Goal: Information Seeking & Learning: Learn about a topic

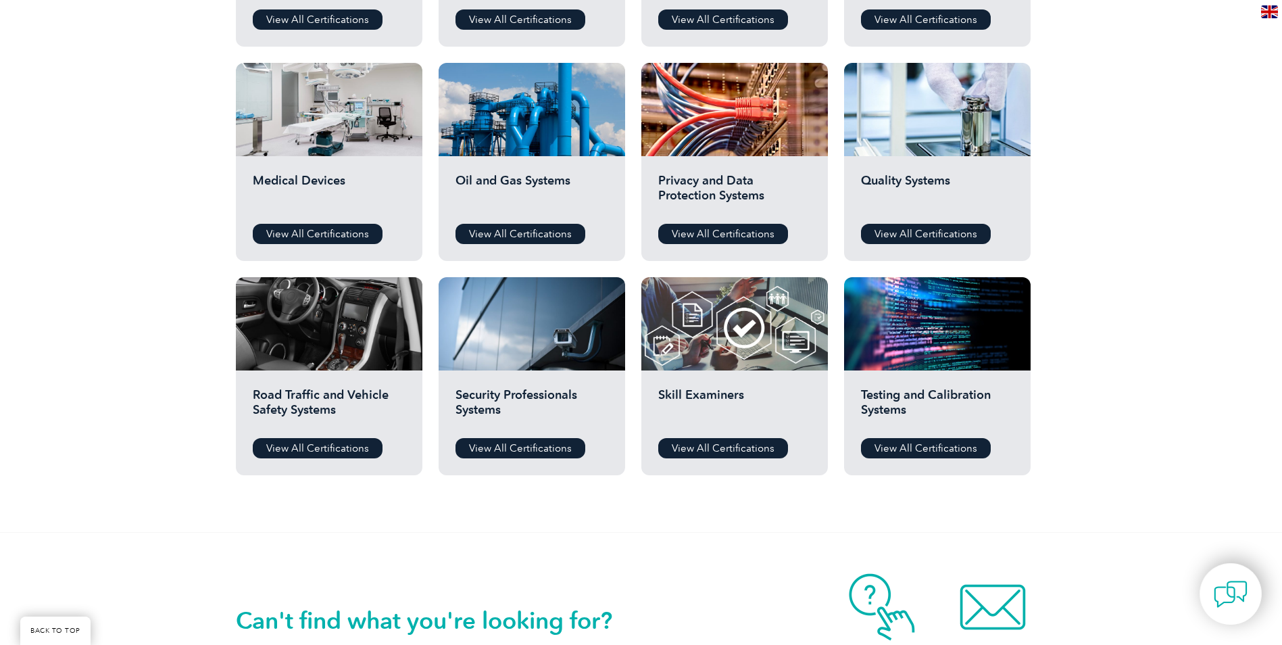
scroll to position [879, 0]
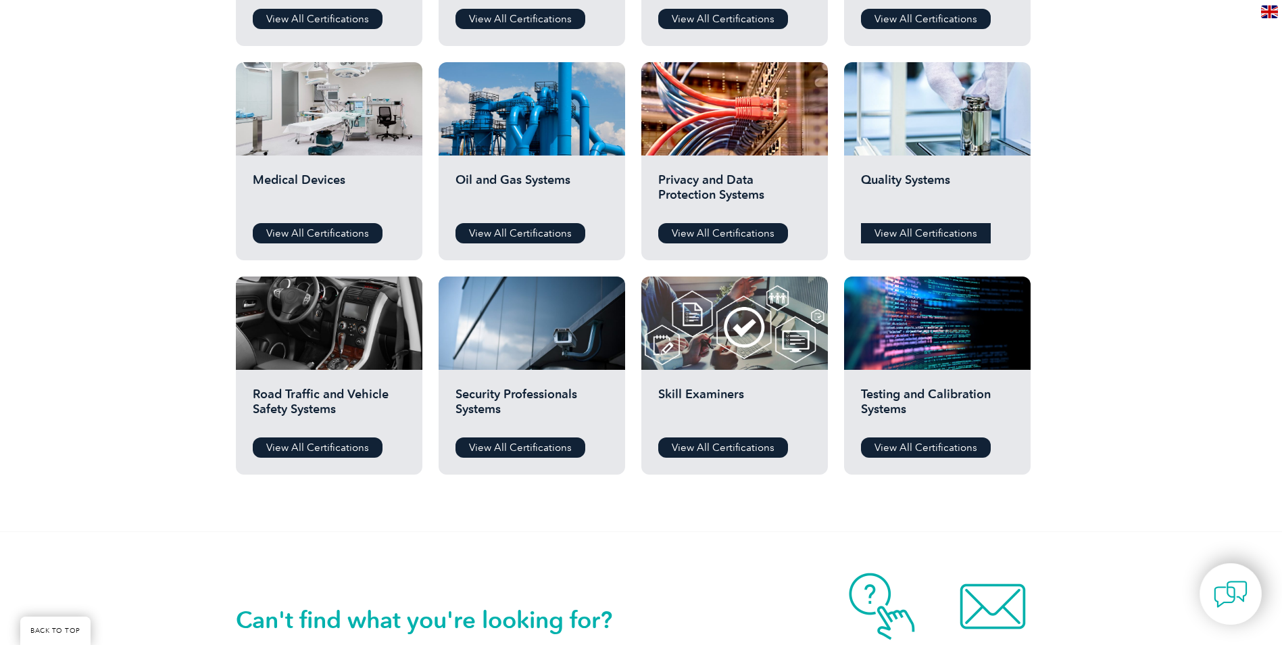
click at [931, 235] on link "View All Certifications" at bounding box center [926, 233] width 130 height 20
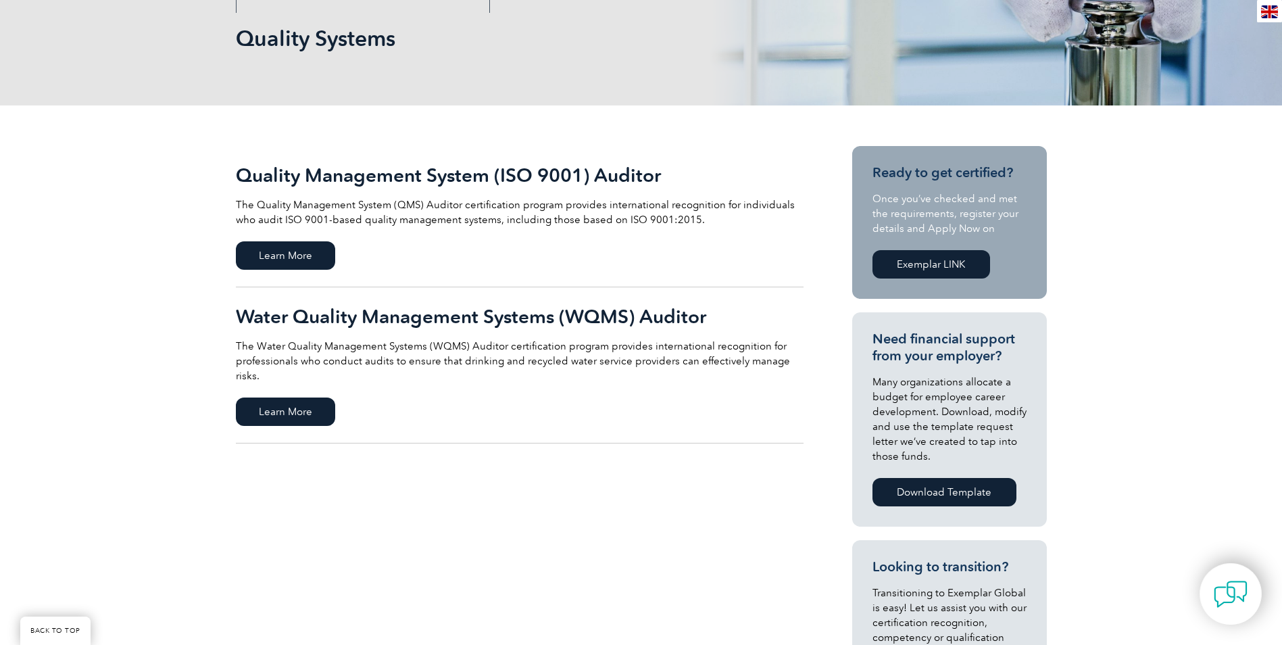
scroll to position [135, 0]
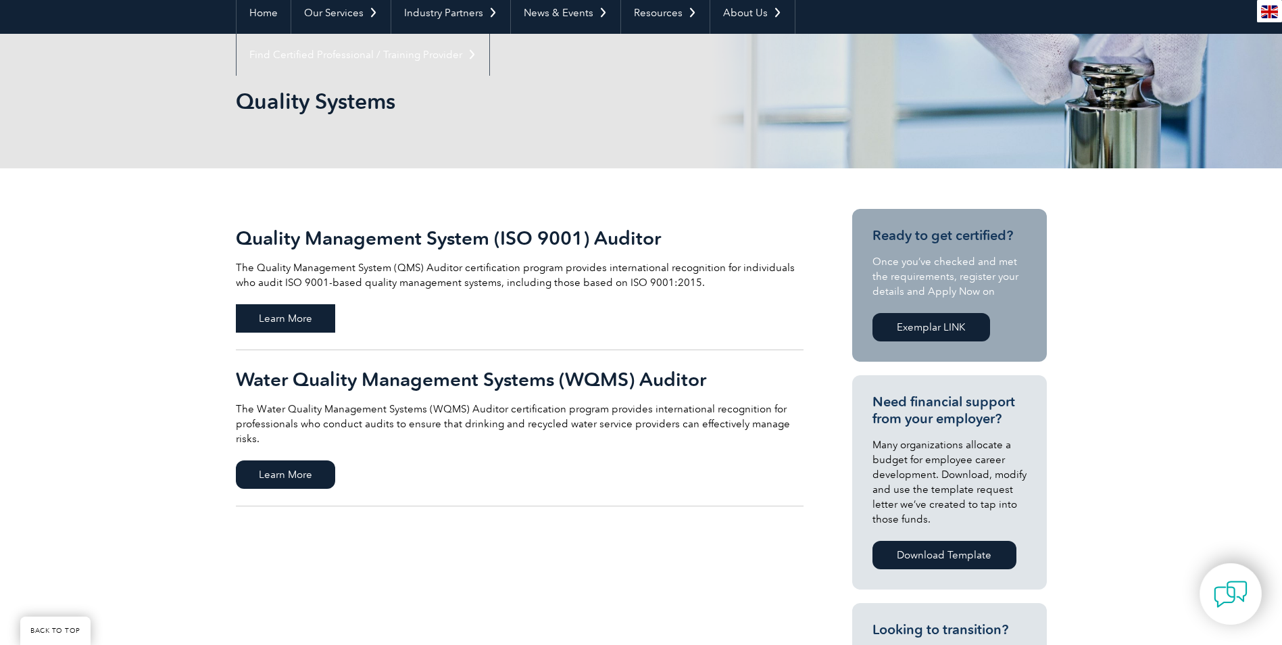
click at [302, 327] on span "Learn More" at bounding box center [285, 318] width 99 height 28
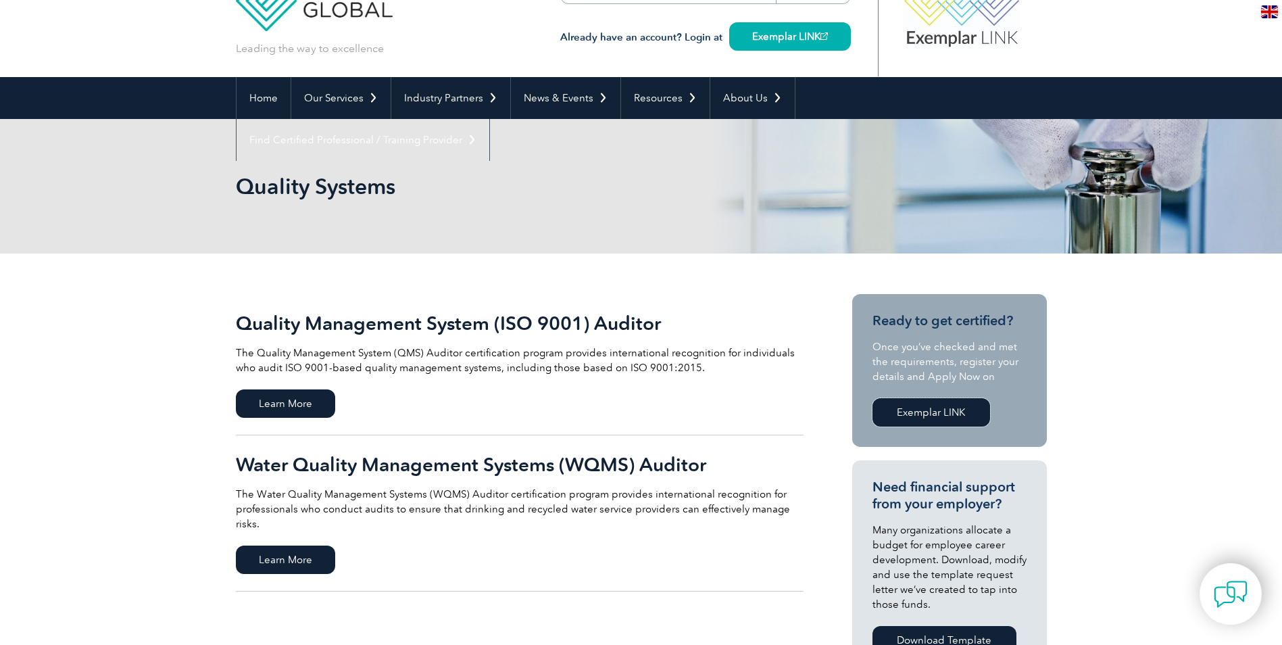
scroll to position [0, 0]
